Goal: Information Seeking & Learning: Learn about a topic

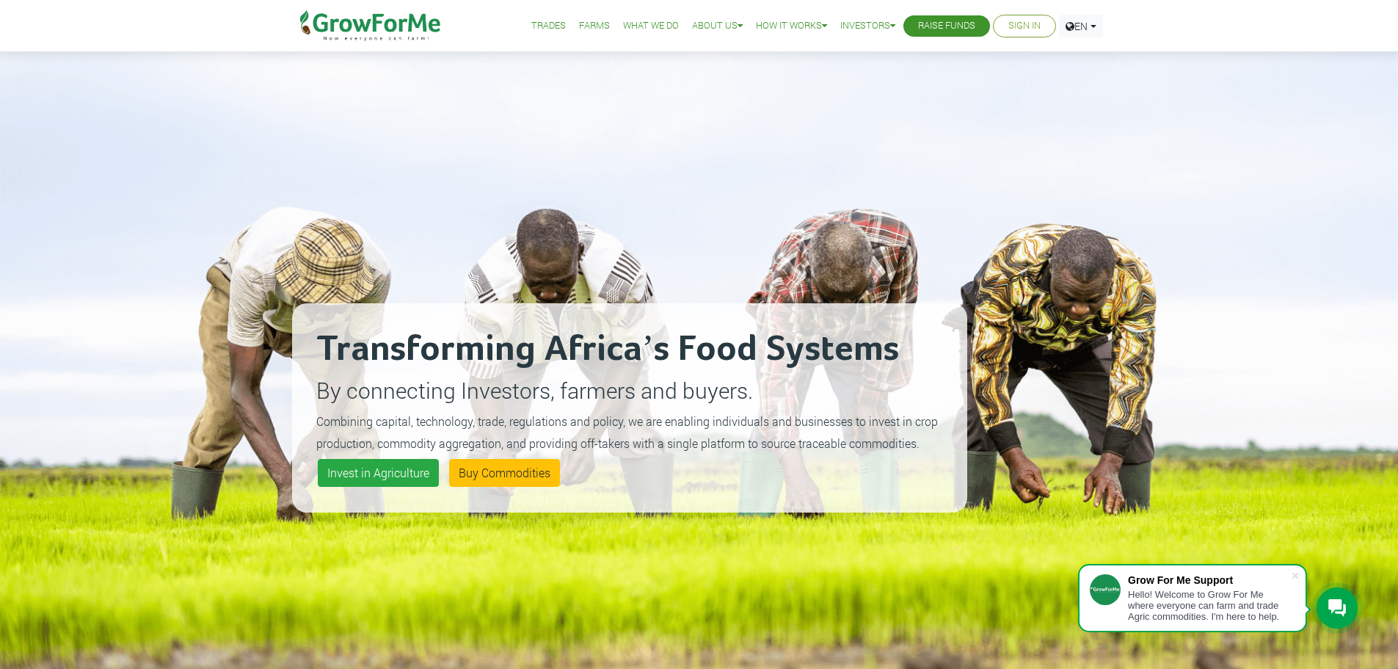
click at [532, 27] on link "Trades" at bounding box center [548, 25] width 34 height 15
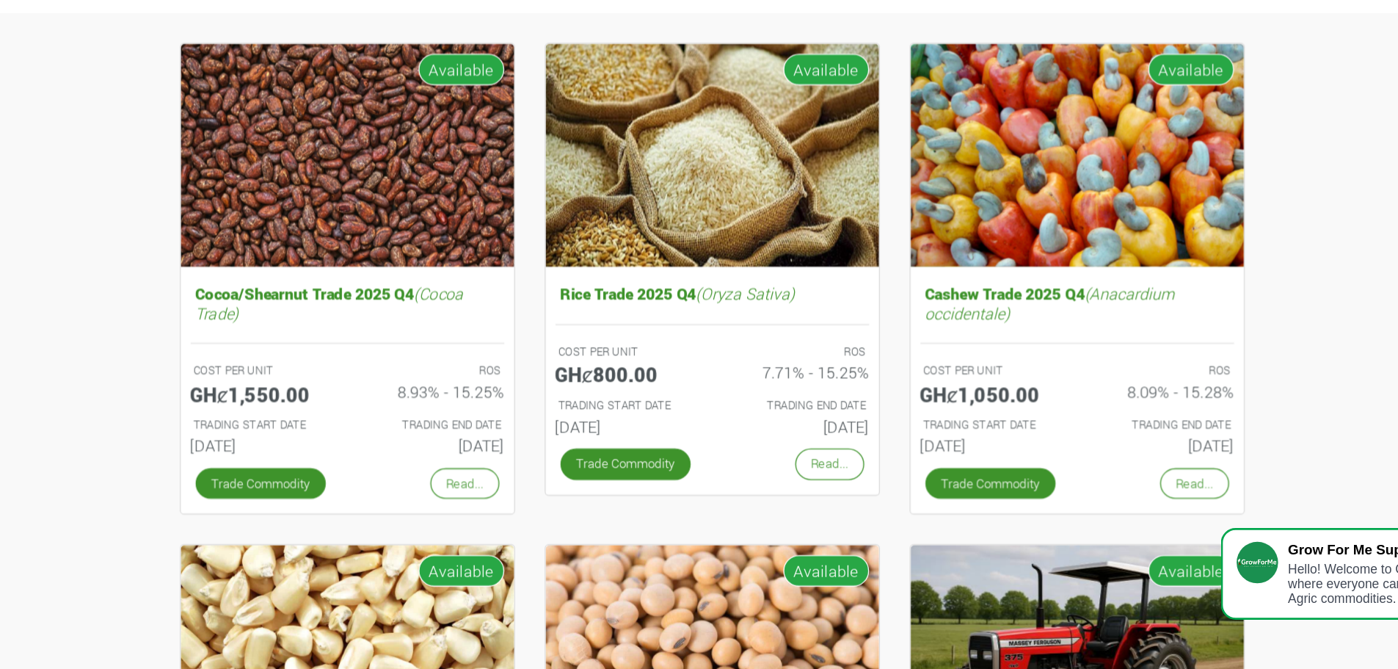
scroll to position [8, 0]
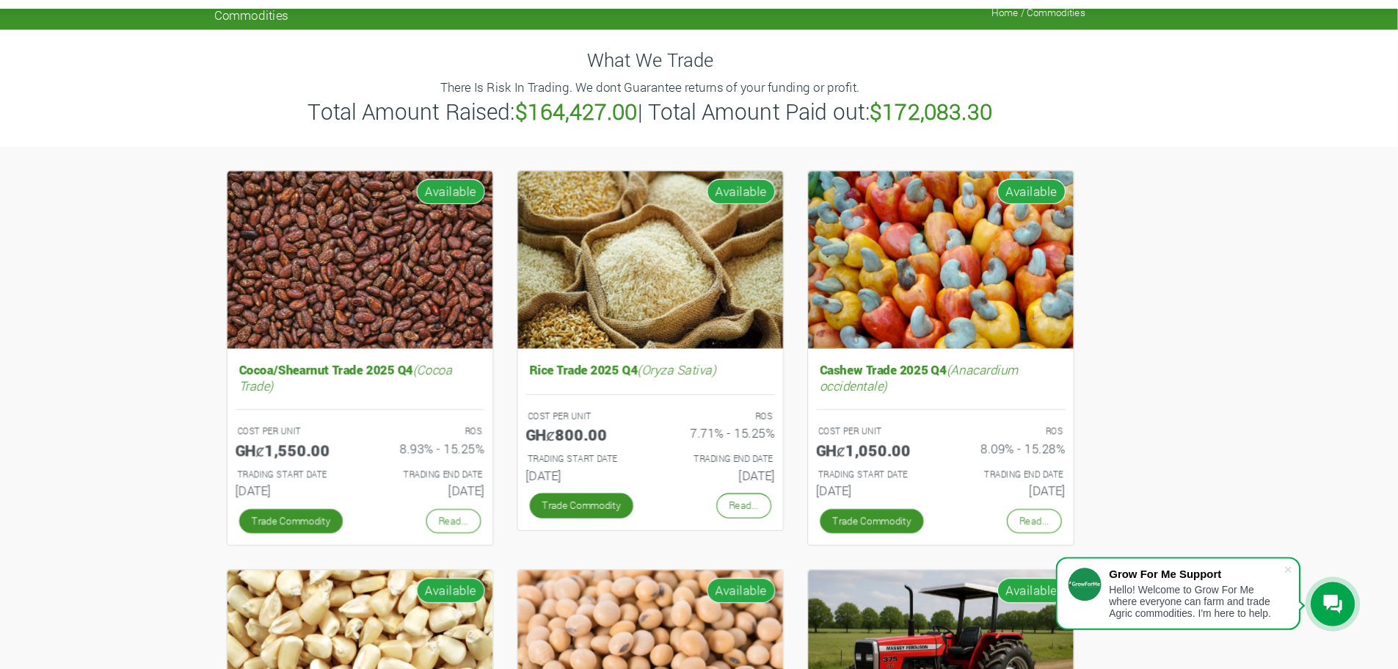
scroll to position [7, 0]
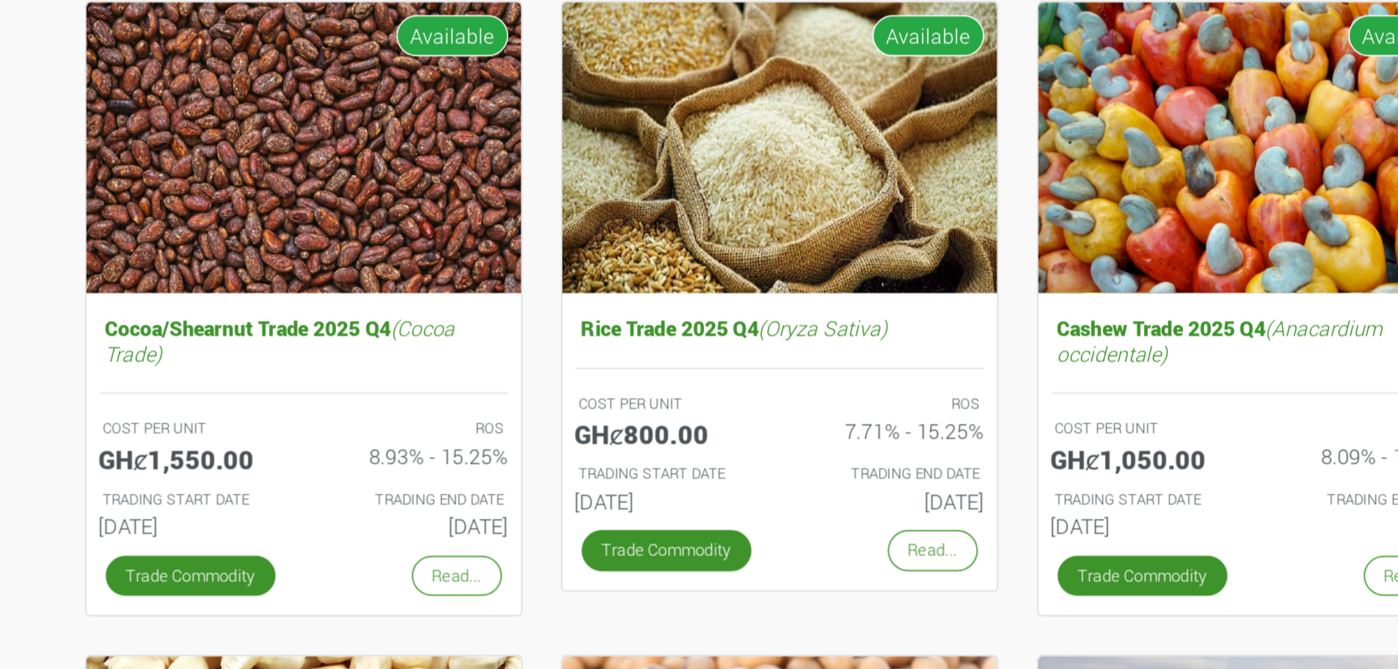
click at [648, 558] on div "Rice Trade 2025 Q4 (Oryza Sativa) COST PER UNIT GHȼ800.00 ROS 7.71% - 15.25% TR…" at bounding box center [700, 382] width 272 height 358
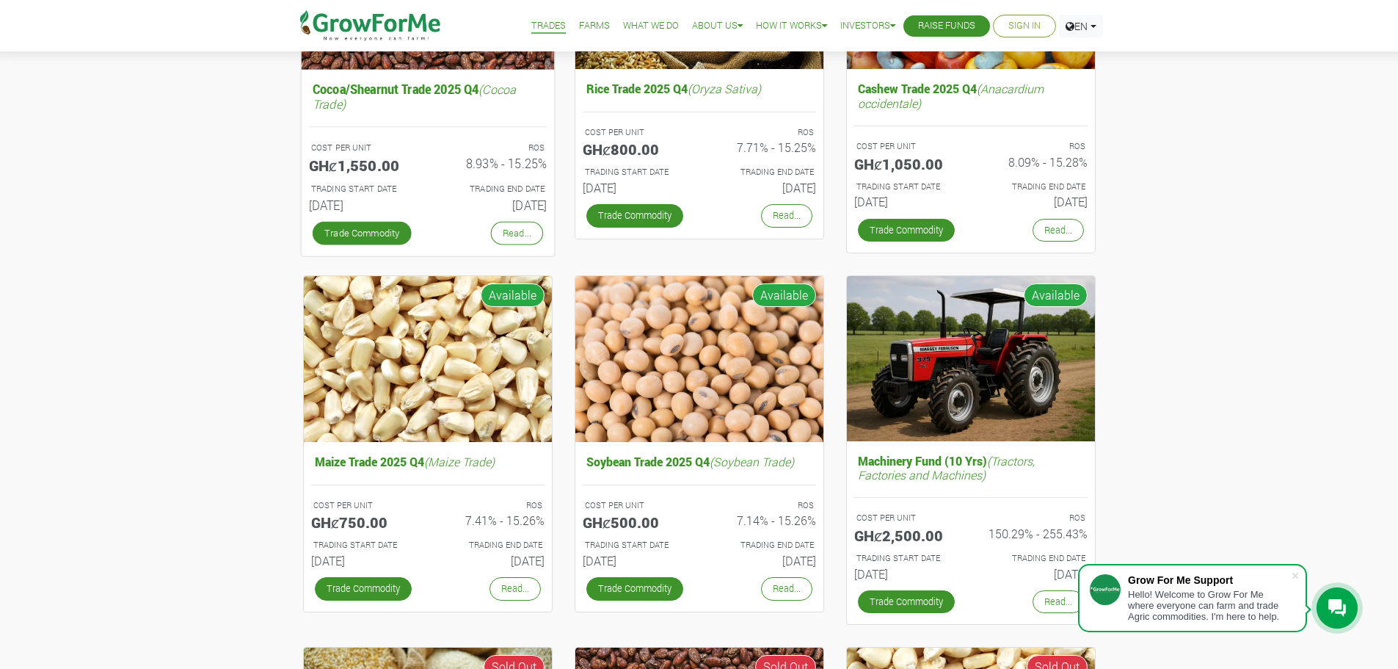
scroll to position [0, 0]
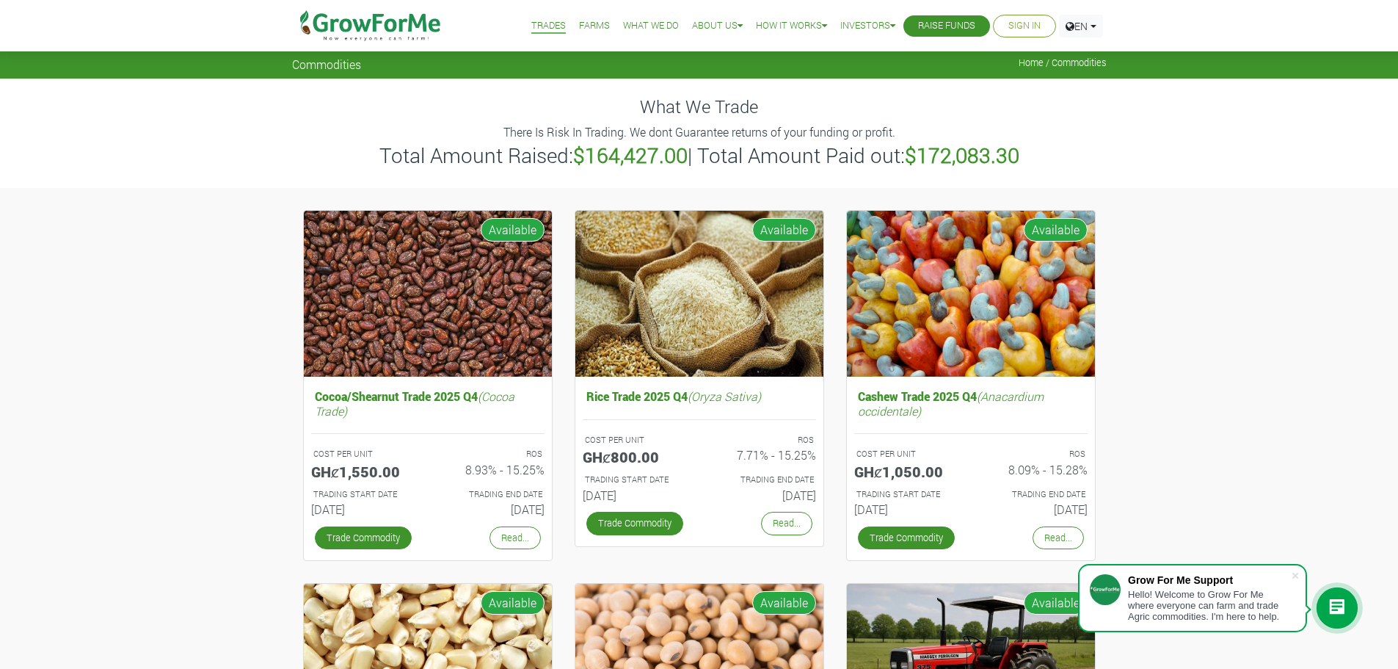
drag, startPoint x: 587, startPoint y: 26, endPoint x: 569, endPoint y: 43, distance: 23.9
click at [586, 26] on link "Farms" at bounding box center [594, 25] width 31 height 15
